Goal: Transaction & Acquisition: Book appointment/travel/reservation

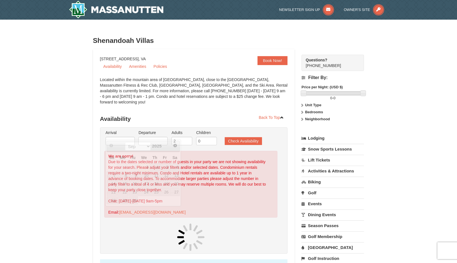
click at [121, 137] on input "text" at bounding box center [120, 141] width 29 height 8
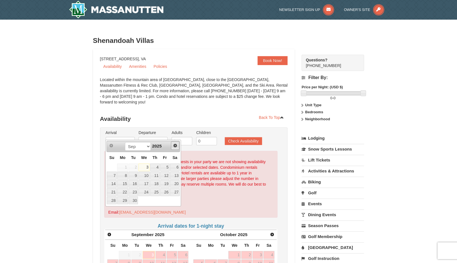
click at [176, 144] on span "Next" at bounding box center [175, 145] width 4 height 4
click at [156, 202] on link "27" at bounding box center [155, 201] width 10 height 8
type input "[DATE]"
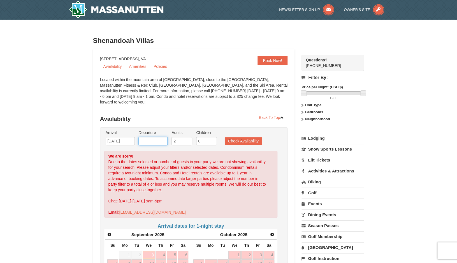
click at [156, 137] on input "text" at bounding box center [153, 141] width 29 height 8
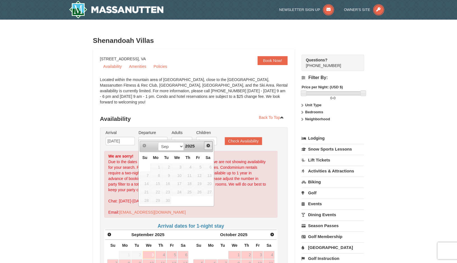
click at [207, 147] on span "Next" at bounding box center [208, 145] width 4 height 4
click at [148, 208] on link "30" at bounding box center [145, 209] width 10 height 8
type input "[DATE]"
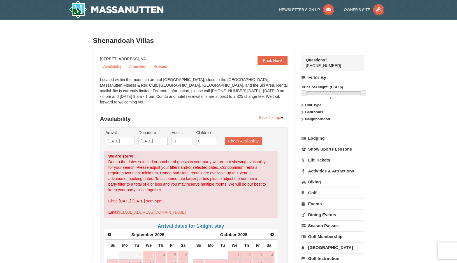
click at [187, 137] on input "3" at bounding box center [182, 141] width 21 height 8
click at [187, 137] on input "4" at bounding box center [182, 141] width 21 height 8
click at [187, 137] on input "5" at bounding box center [182, 141] width 21 height 8
click at [187, 137] on input "6" at bounding box center [182, 141] width 21 height 8
click at [187, 137] on input "7" at bounding box center [182, 141] width 21 height 8
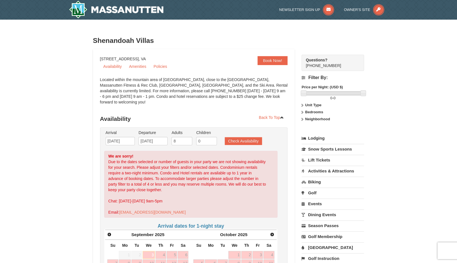
click at [187, 137] on input "8" at bounding box center [182, 141] width 21 height 8
type input "9"
click at [187, 137] on input "9" at bounding box center [182, 141] width 21 height 8
click at [255, 137] on button "Check Availability" at bounding box center [243, 141] width 37 height 8
